Goal: Check status: Check status

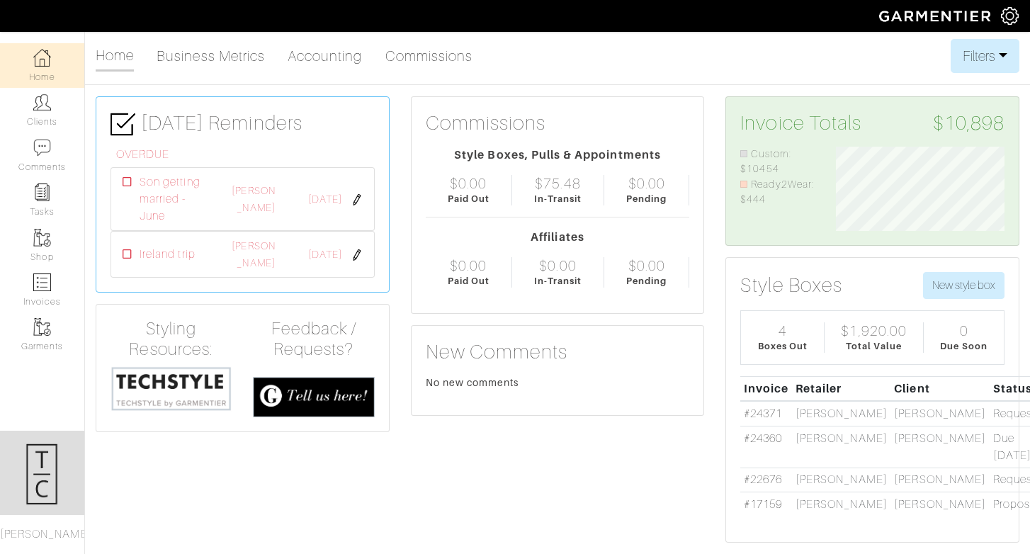
scroll to position [84, 191]
click at [49, 281] on img at bounding box center [42, 282] width 18 height 18
select select
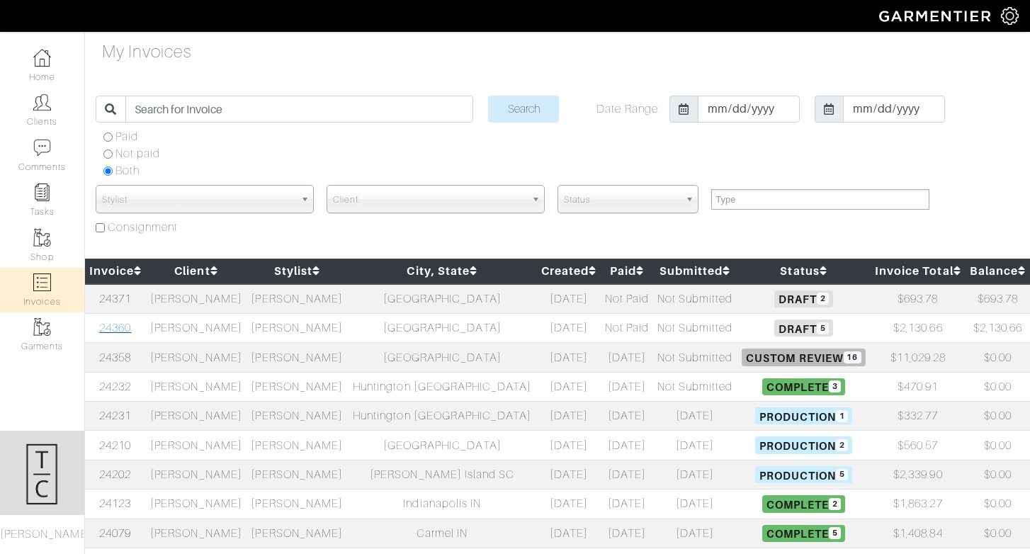
click at [115, 329] on link "24360" at bounding box center [115, 328] width 32 height 13
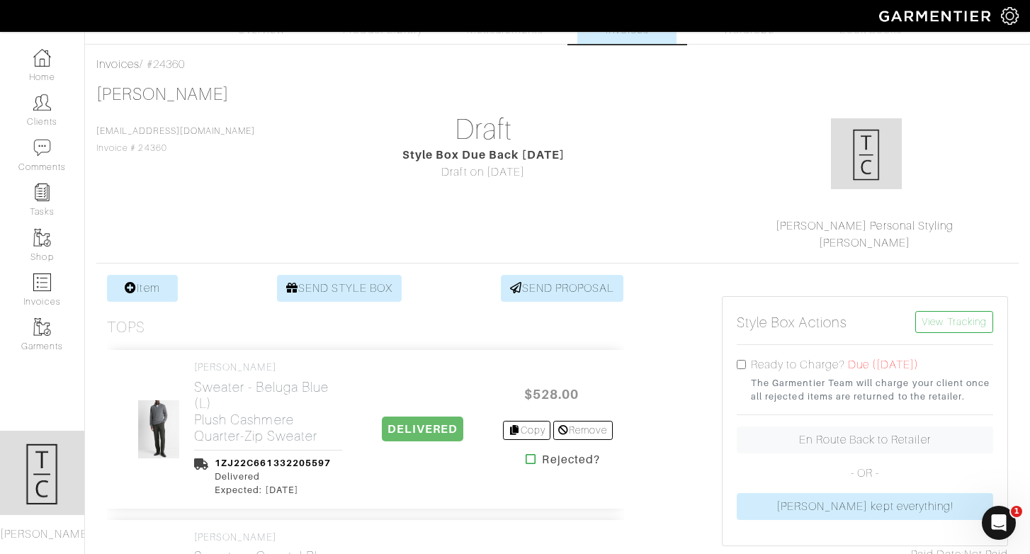
scroll to position [48, 0]
click at [744, 366] on input "checkbox" at bounding box center [741, 362] width 9 height 9
checkbox input "true"
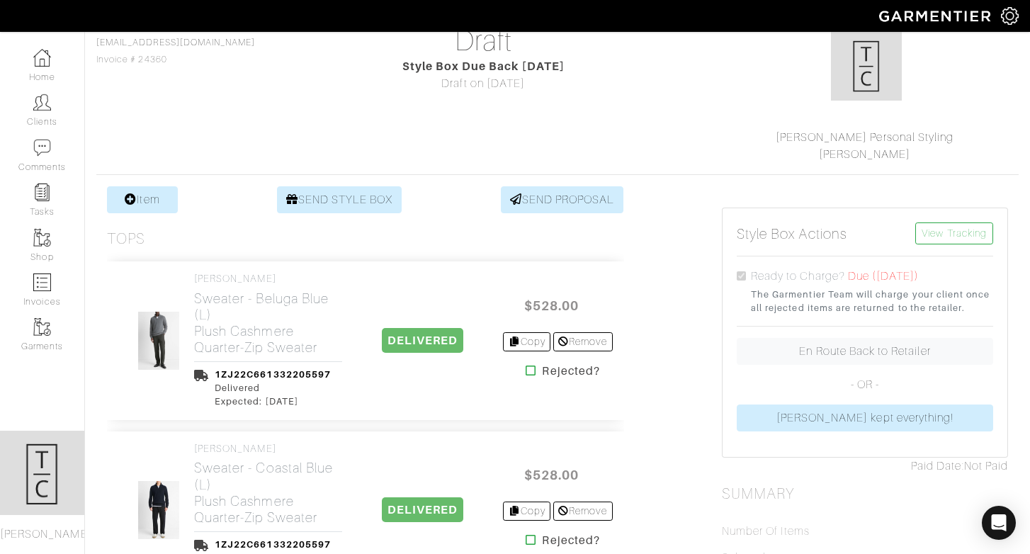
scroll to position [138, 0]
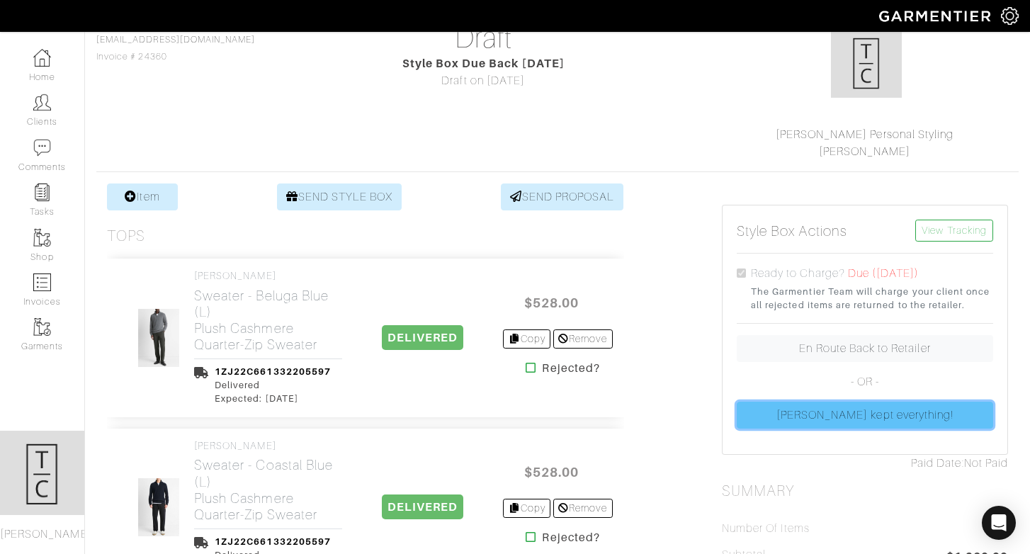
click at [859, 417] on link "[PERSON_NAME] kept everything!" at bounding box center [865, 415] width 256 height 27
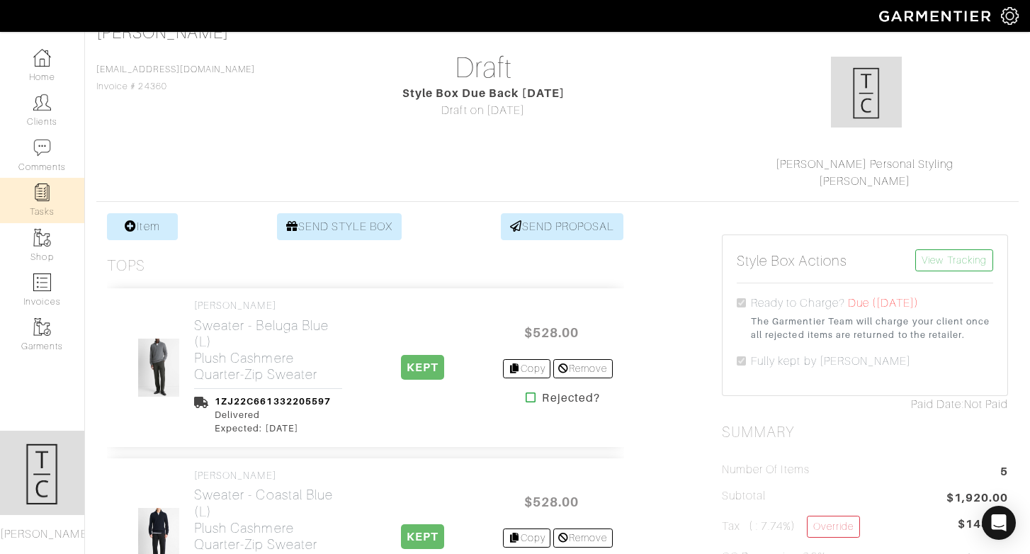
scroll to position [0, 0]
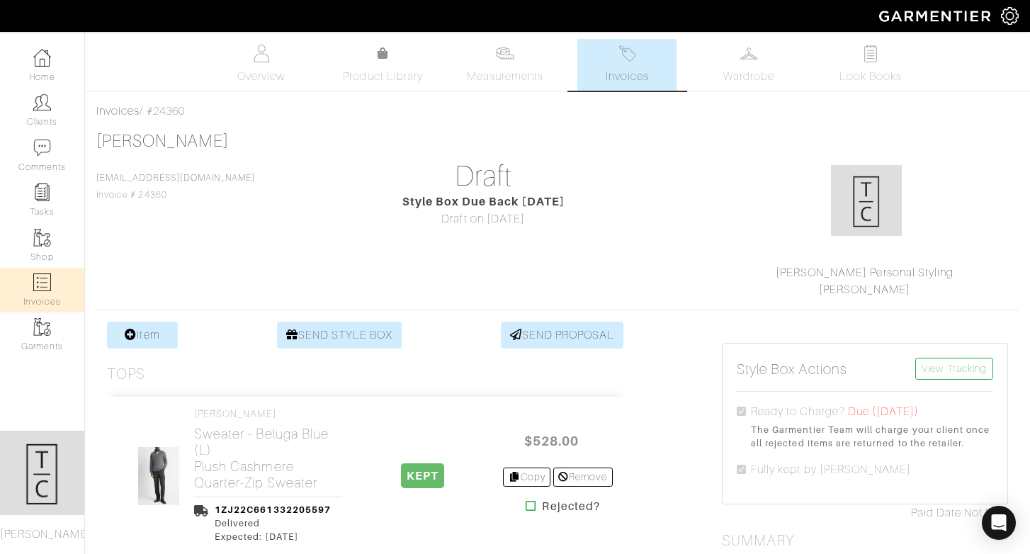
click at [54, 280] on link "Invoices" at bounding box center [42, 290] width 84 height 45
select select
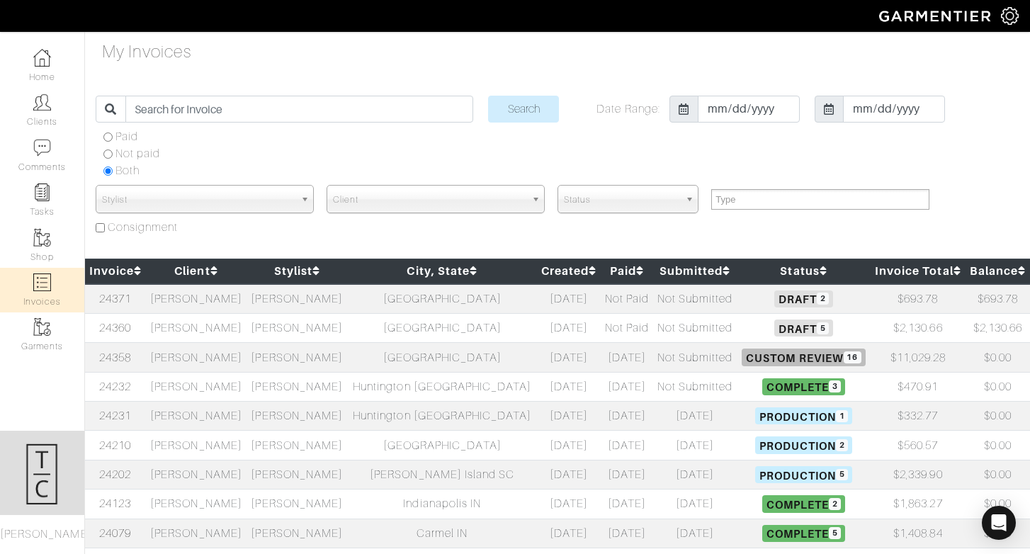
click at [123, 289] on td "24371" at bounding box center [115, 299] width 61 height 30
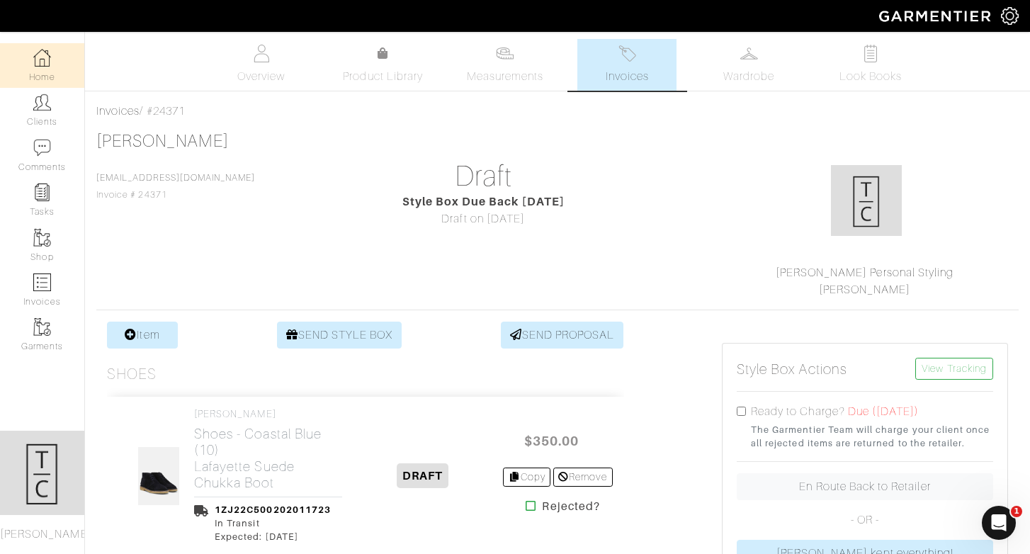
click at [42, 65] on img at bounding box center [42, 58] width 18 height 18
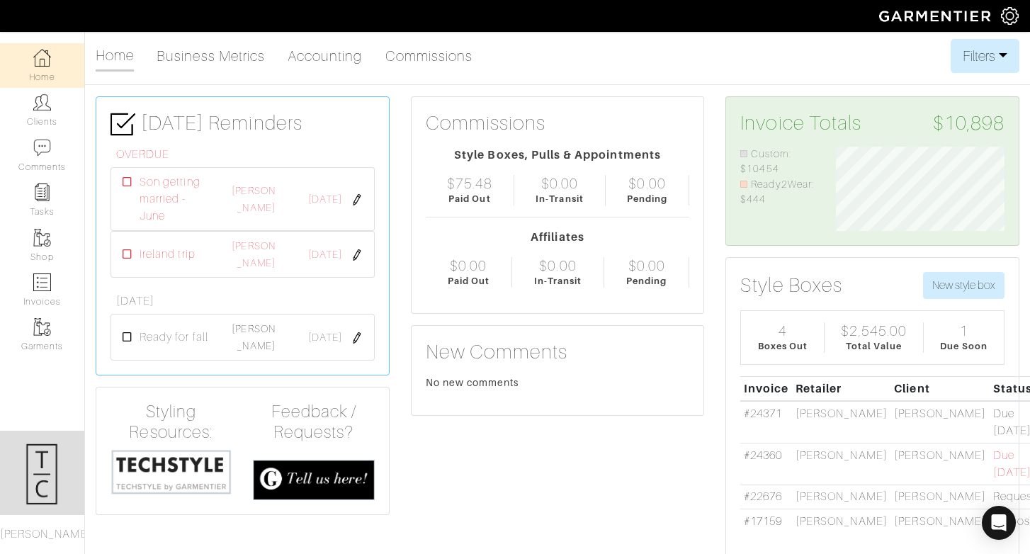
scroll to position [84, 191]
click at [42, 65] on img at bounding box center [42, 58] width 18 height 18
